Goal: Find specific page/section: Find specific page/section

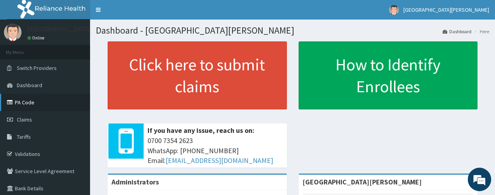
click at [31, 103] on link "PA Code" at bounding box center [45, 102] width 90 height 17
click at [22, 104] on link "PA Code" at bounding box center [45, 102] width 90 height 17
